Goal: Navigation & Orientation: Find specific page/section

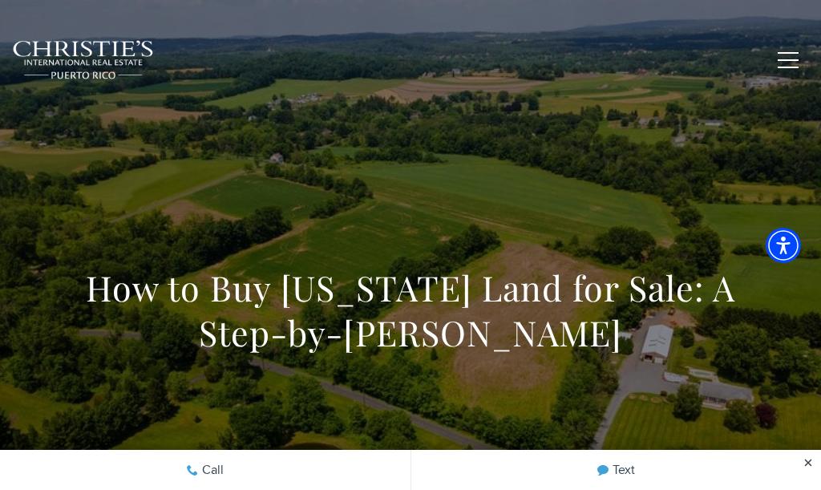
click at [783, 55] on button "button" at bounding box center [789, 60] width 42 height 47
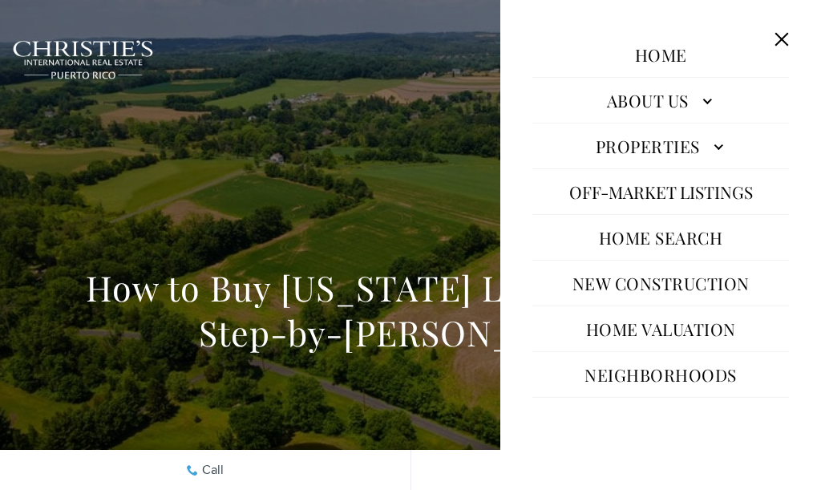
click at [716, 147] on link "Properties" at bounding box center [661, 146] width 257 height 39
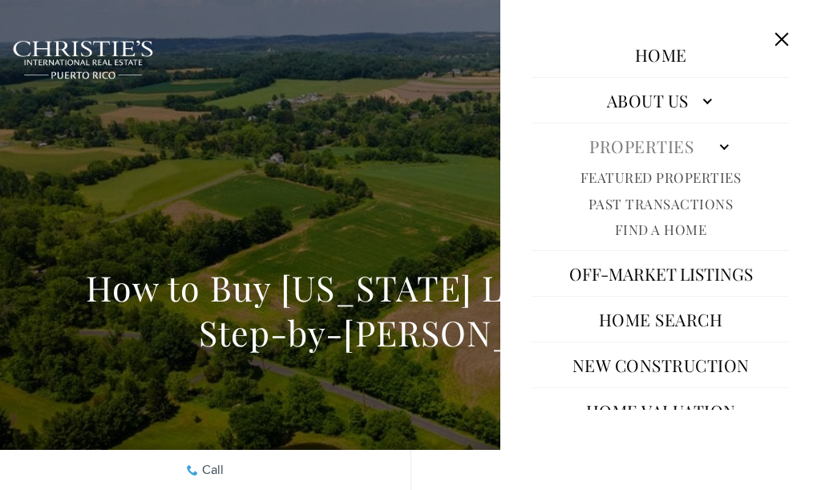
click at [715, 172] on link "Featured Properties" at bounding box center [661, 177] width 161 height 18
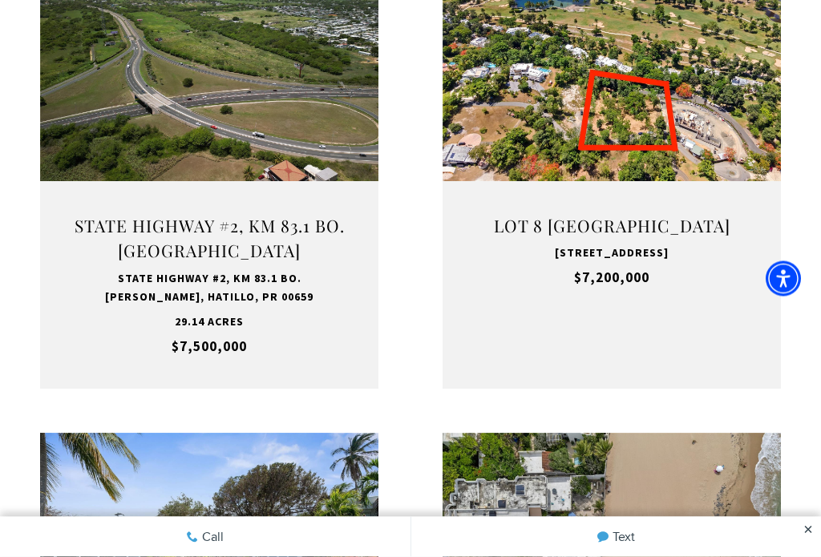
scroll to position [730, 0]
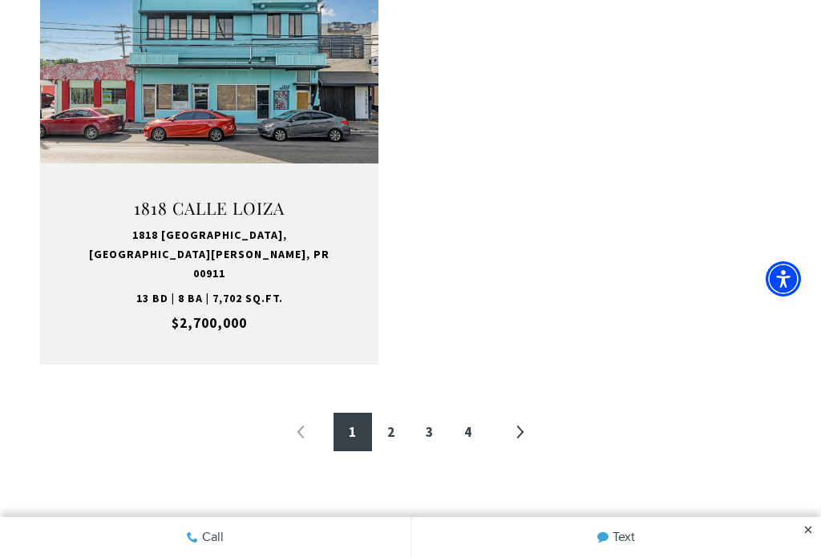
click at [519, 413] on link "»" at bounding box center [520, 432] width 39 height 39
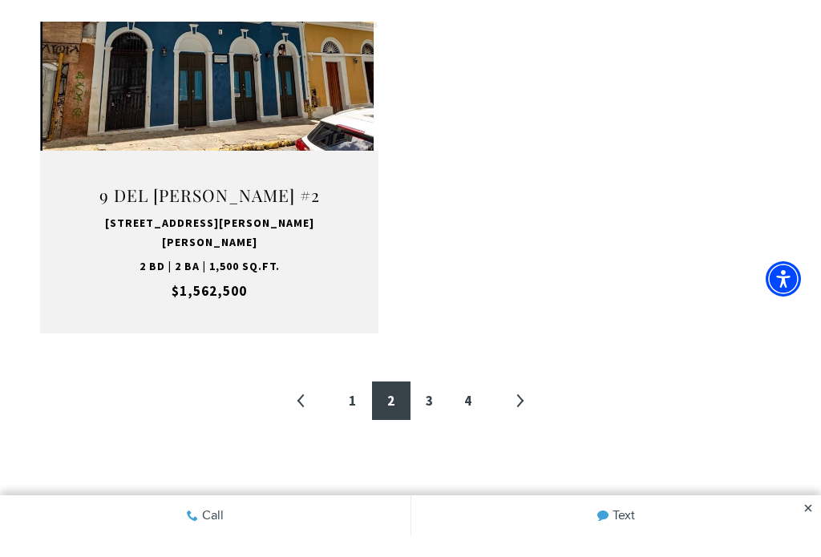
scroll to position [2758, 0]
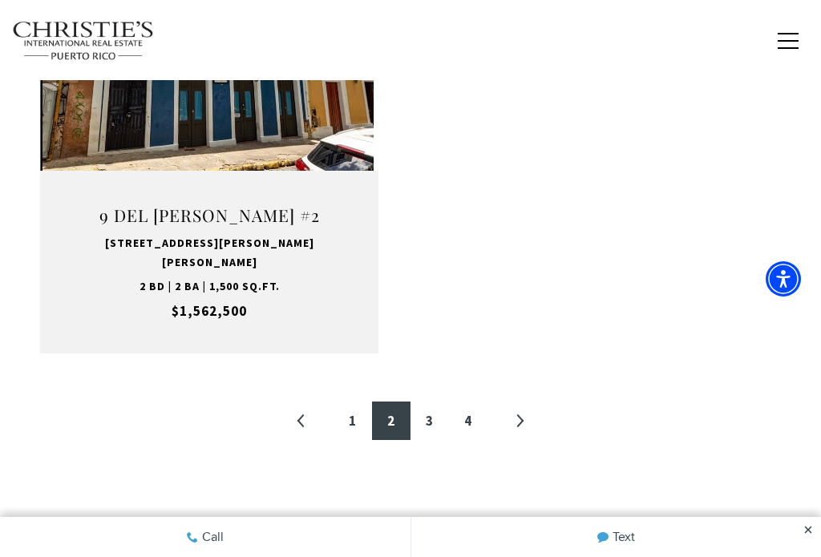
click at [428, 402] on link "3" at bounding box center [430, 421] width 39 height 39
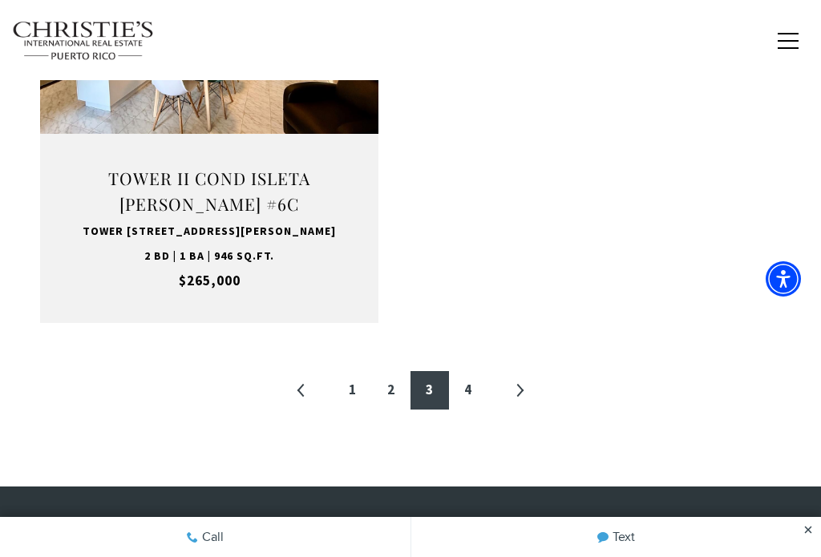
click at [516, 371] on link "»" at bounding box center [520, 390] width 39 height 39
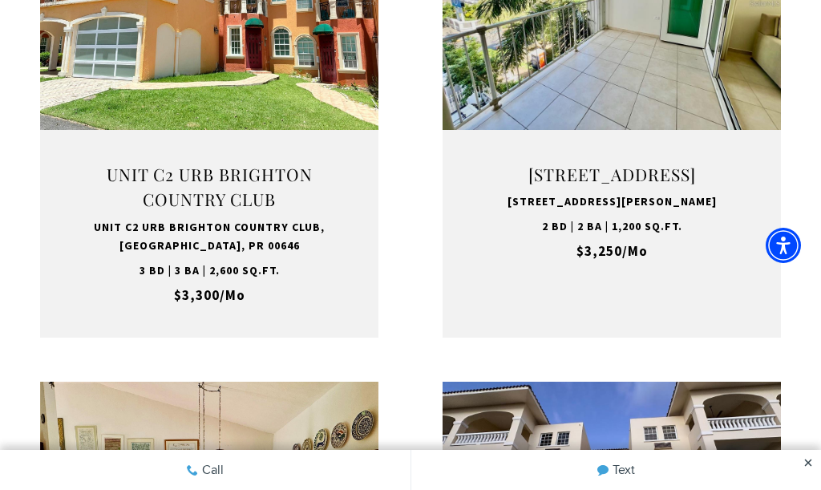
scroll to position [481, 0]
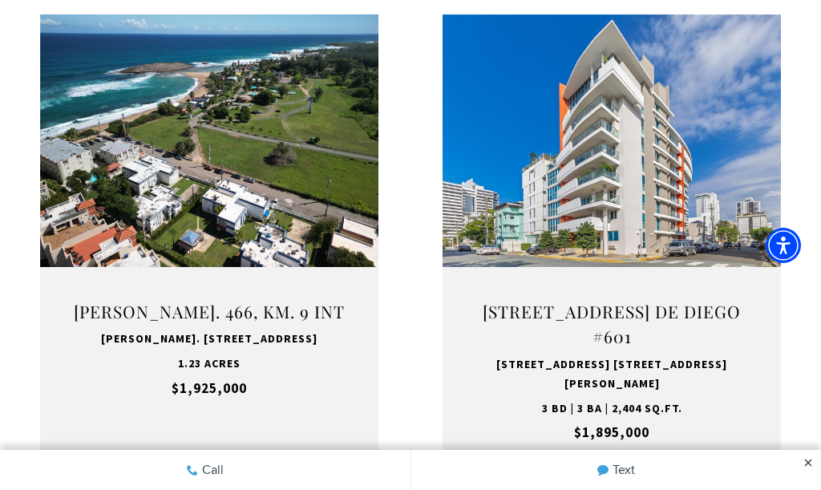
scroll to position [481, 0]
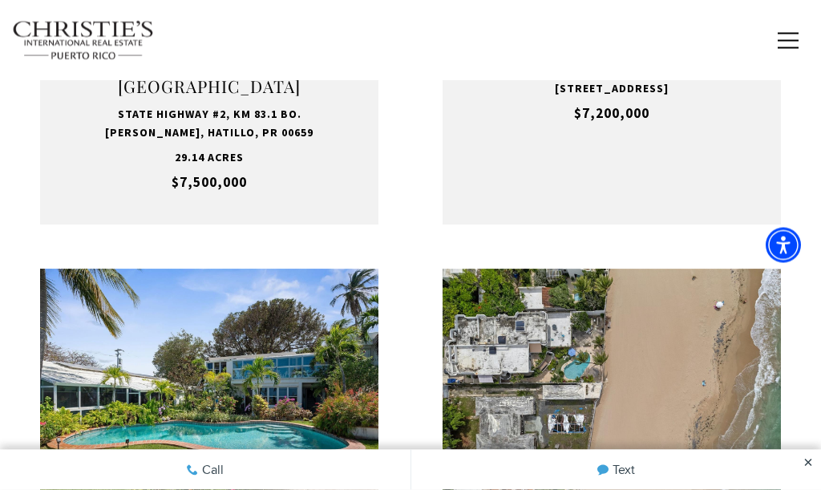
scroll to position [481, 0]
